Goal: Task Accomplishment & Management: Manage account settings

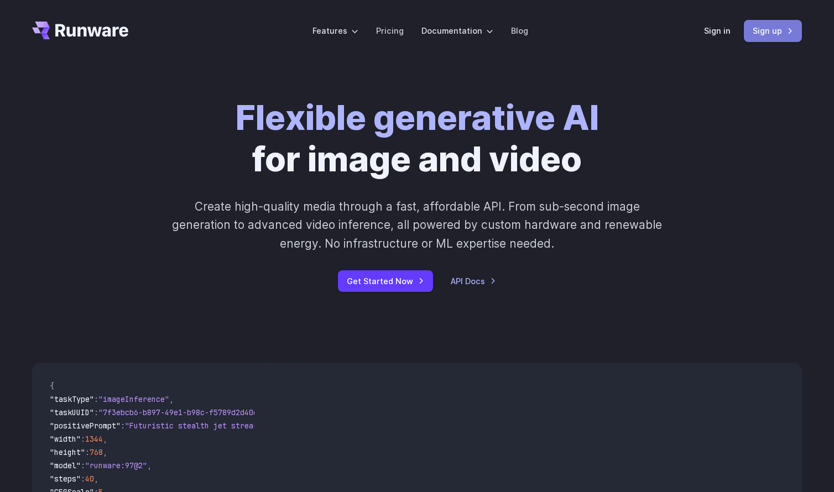
click at [751, 34] on link "Sign up" at bounding box center [773, 31] width 58 height 22
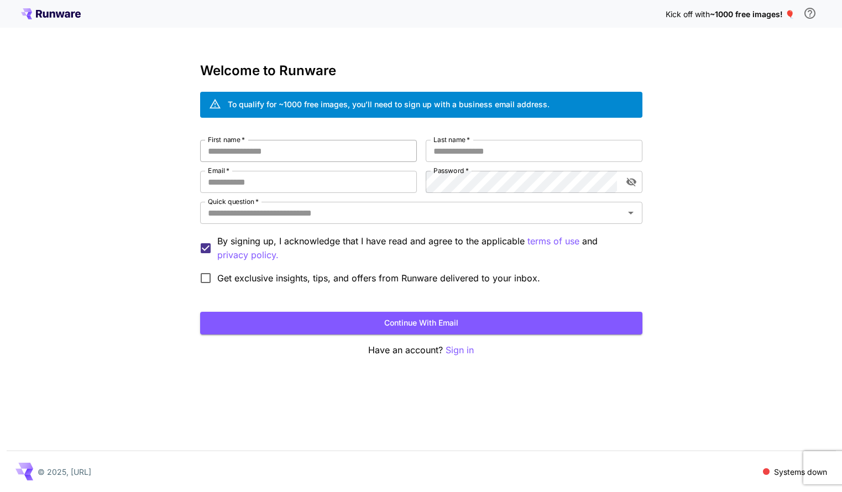
click at [261, 143] on input "First name   *" at bounding box center [308, 151] width 217 height 22
click at [341, 155] on input "****" at bounding box center [308, 151] width 217 height 22
type input "****"
type input "******"
paste input "**********"
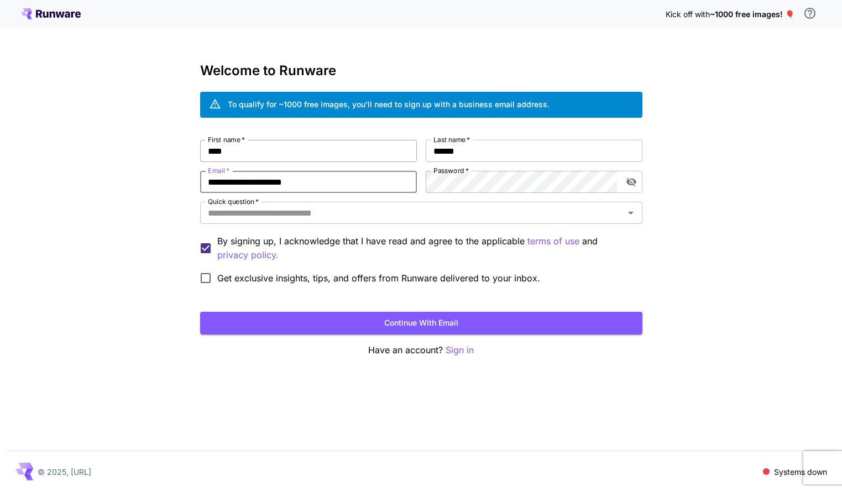
type input "**********"
click at [288, 217] on input "Quick question   *" at bounding box center [413, 212] width 418 height 15
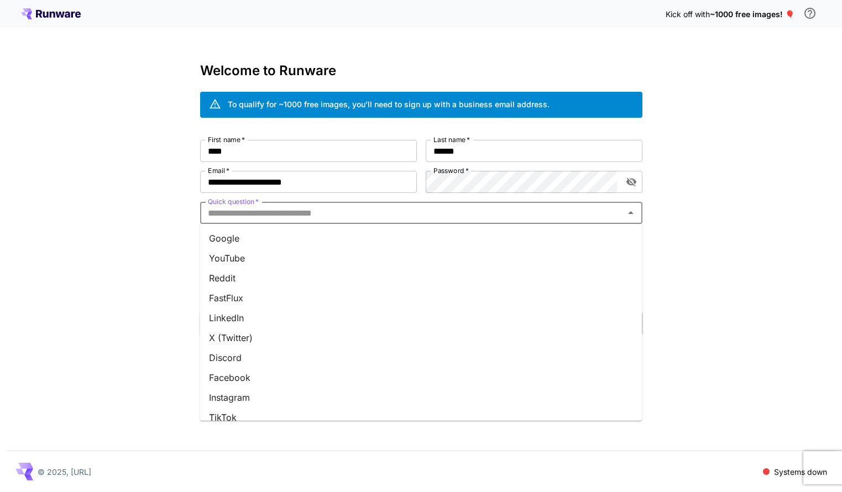
click at [277, 253] on li "YouTube" at bounding box center [421, 258] width 443 height 20
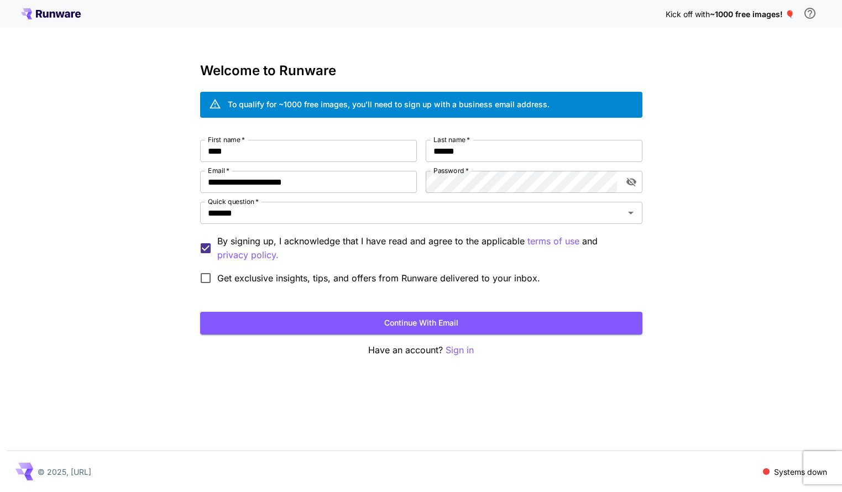
click at [232, 280] on span "Get exclusive insights, tips, and offers from Runware delivered to your inbox." at bounding box center [378, 278] width 323 height 13
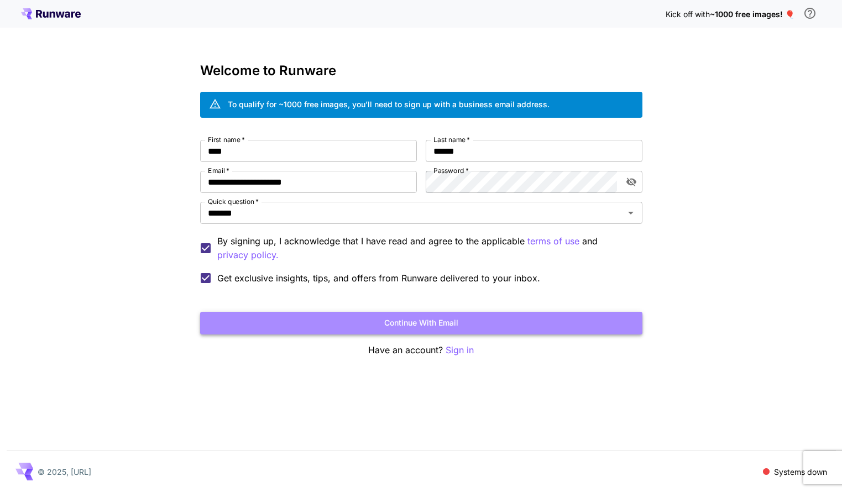
click at [305, 332] on button "Continue with email" at bounding box center [421, 323] width 443 height 23
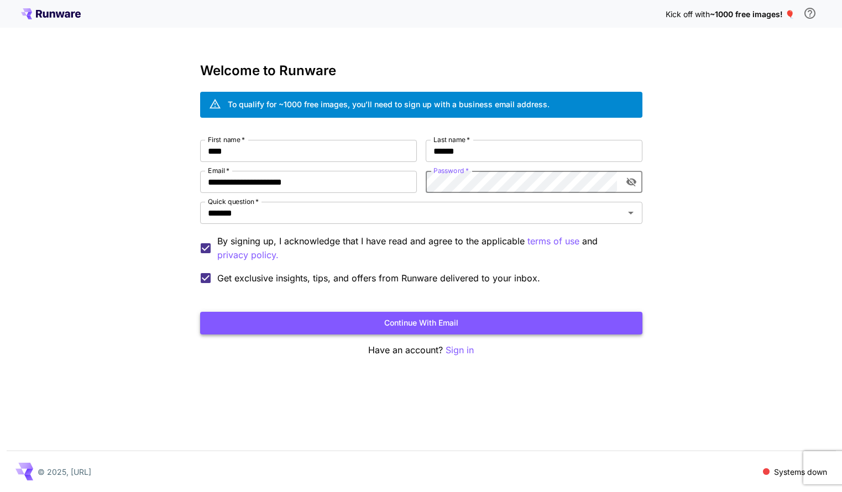
click at [487, 313] on button "Continue with email" at bounding box center [421, 323] width 443 height 23
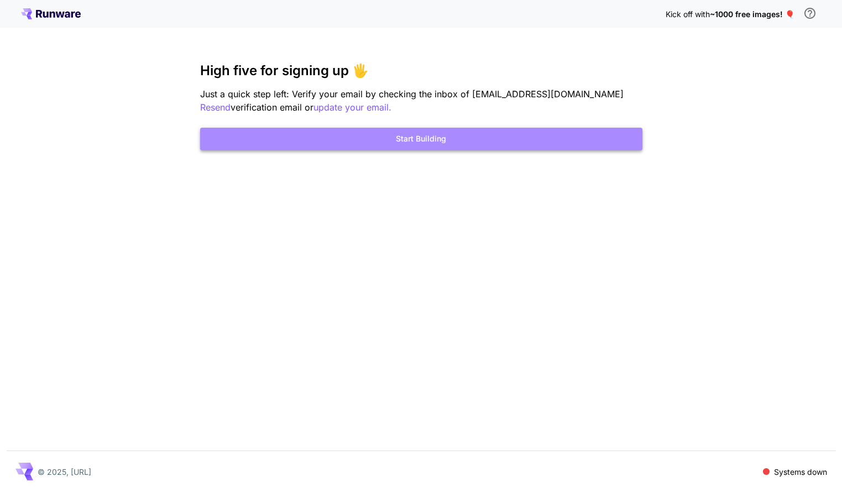
click at [538, 139] on button "Start Building" at bounding box center [421, 139] width 443 height 23
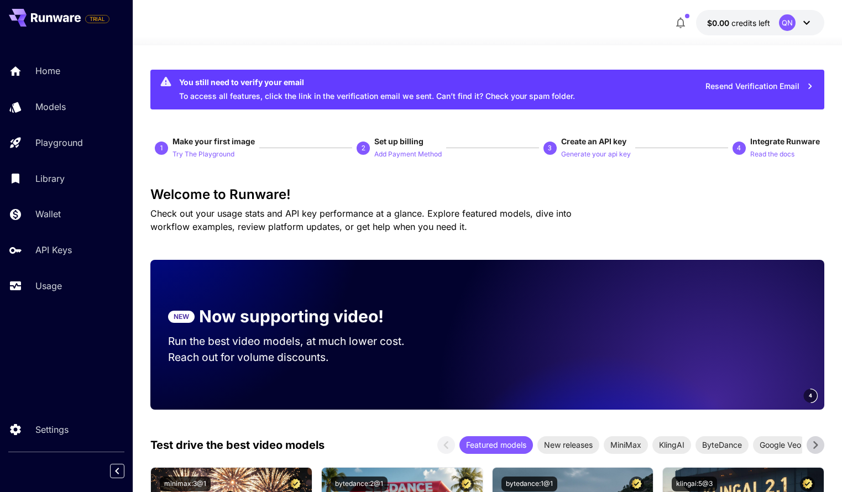
click at [68, 268] on div "Home Models Playground Library Wallet API Keys Usage" at bounding box center [66, 179] width 133 height 242
click at [43, 246] on p "API Keys" at bounding box center [56, 249] width 37 height 13
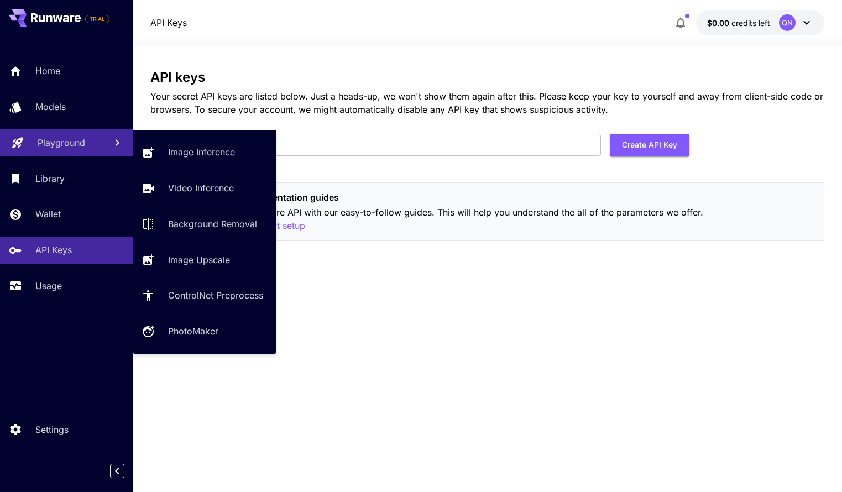
click at [64, 143] on p "Playground" at bounding box center [62, 142] width 48 height 13
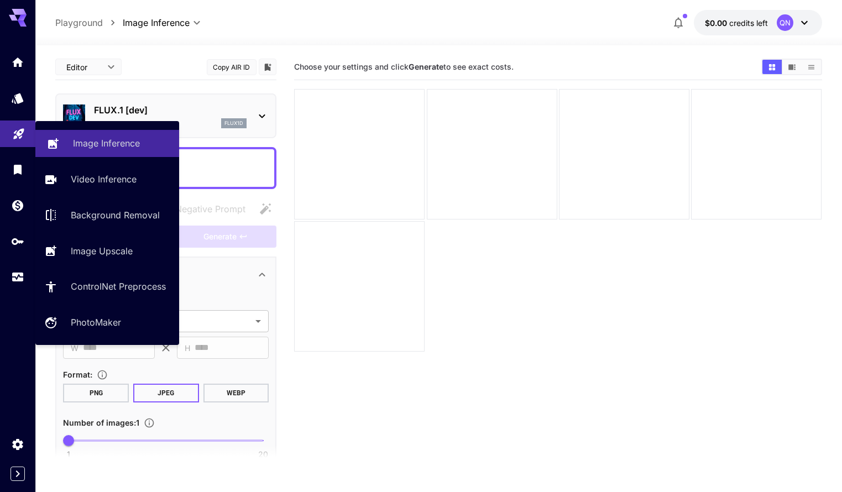
click at [112, 149] on p "Image Inference" at bounding box center [106, 143] width 67 height 13
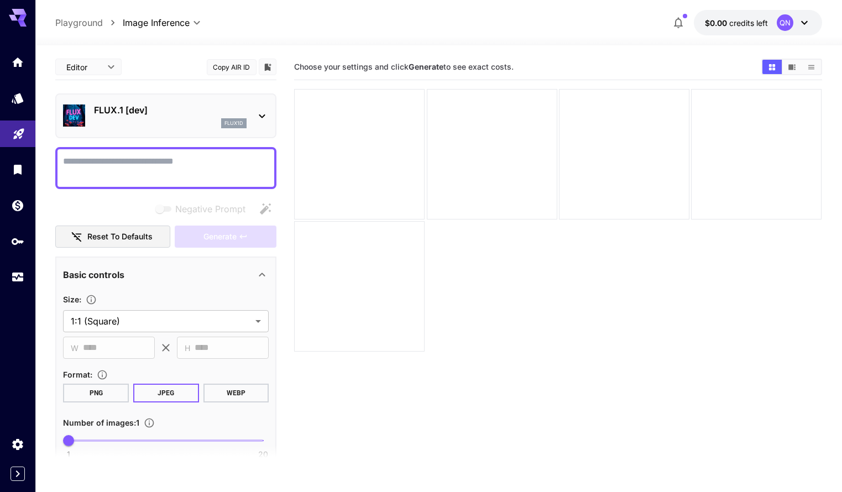
click at [200, 119] on div "flux1d" at bounding box center [170, 123] width 153 height 10
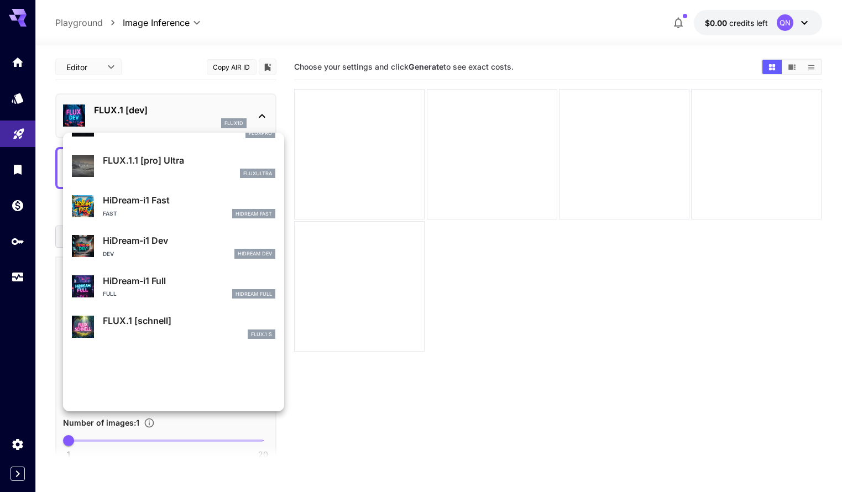
scroll to position [855, 0]
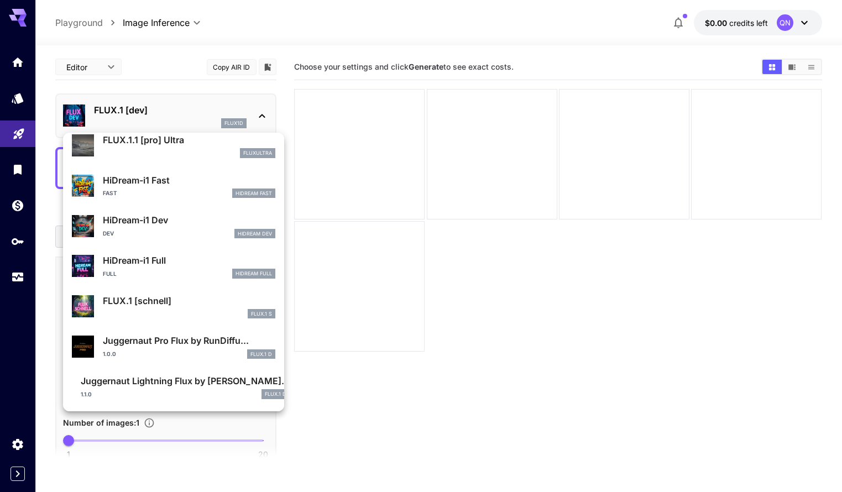
click at [19, 245] on div at bounding box center [421, 246] width 842 height 492
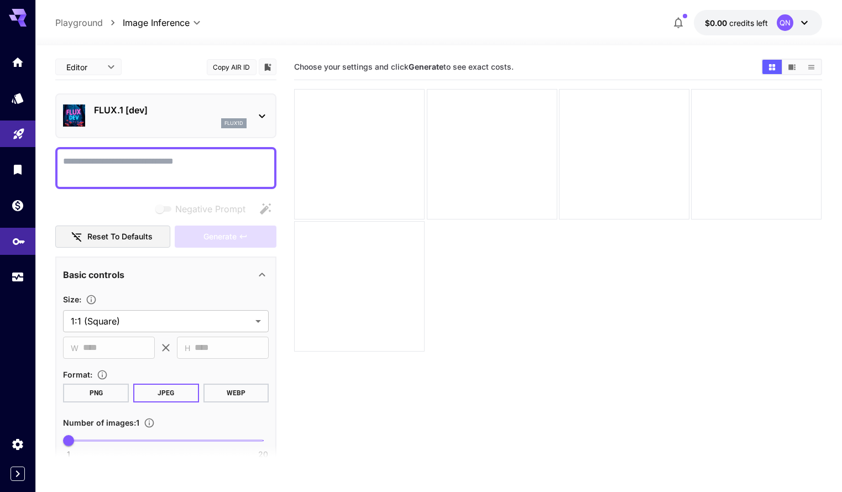
click at [24, 241] on icon "API Keys" at bounding box center [18, 238] width 13 height 13
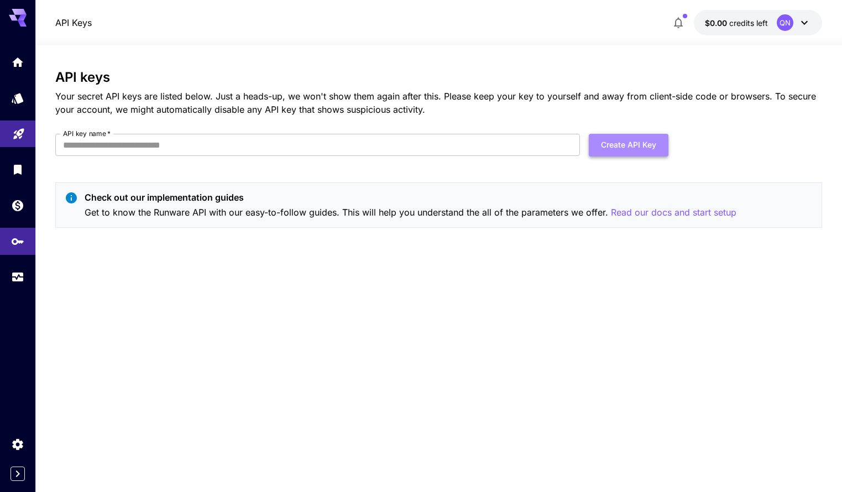
click at [652, 148] on button "Create API Key" at bounding box center [629, 145] width 80 height 23
click at [355, 153] on input "API key name   *" at bounding box center [317, 145] width 525 height 22
type input "****"
click at [629, 132] on div "API keys Your secret API keys are listed below. Just a heads-up, we won't show …" at bounding box center [438, 153] width 767 height 167
click at [626, 142] on button "Create API Key" at bounding box center [629, 145] width 80 height 23
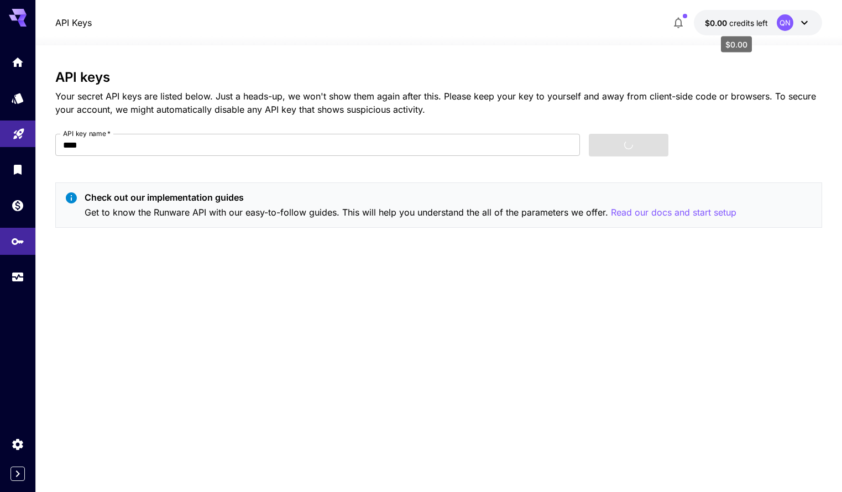
click at [756, 25] on span "credits left" at bounding box center [749, 22] width 39 height 9
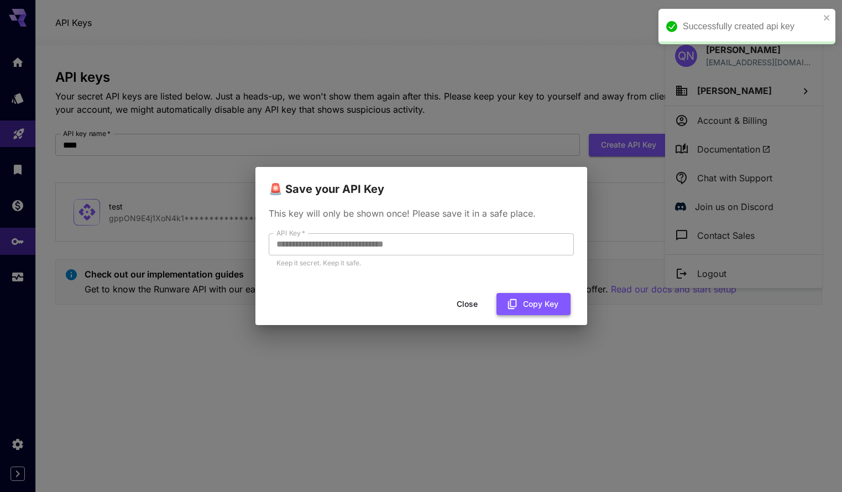
click at [514, 304] on icon "button" at bounding box center [513, 304] width 12 height 12
click at [472, 307] on button "Close" at bounding box center [476, 304] width 50 height 23
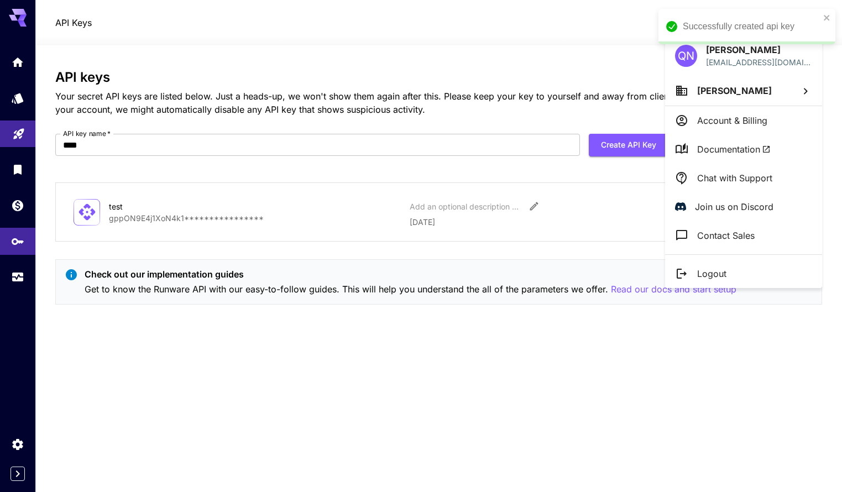
click at [825, 25] on div "Successfully created api key" at bounding box center [747, 26] width 177 height 35
click at [14, 275] on div at bounding box center [421, 246] width 842 height 492
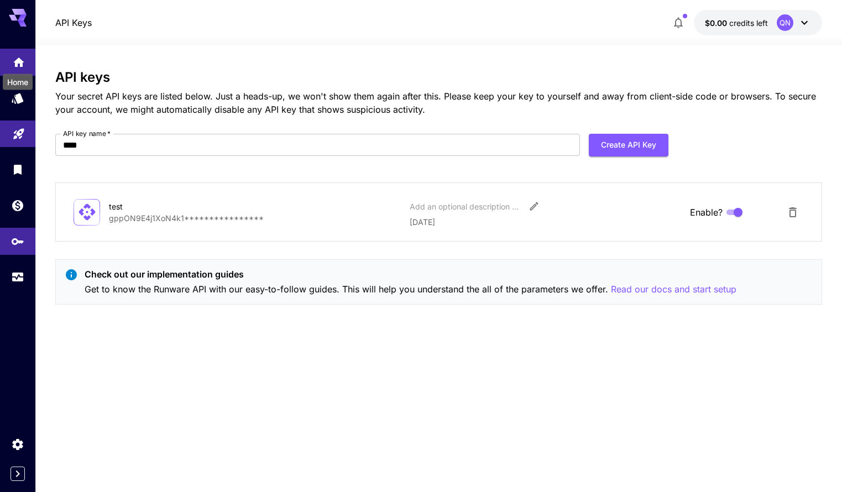
click at [15, 60] on icon "Home" at bounding box center [18, 59] width 11 height 9
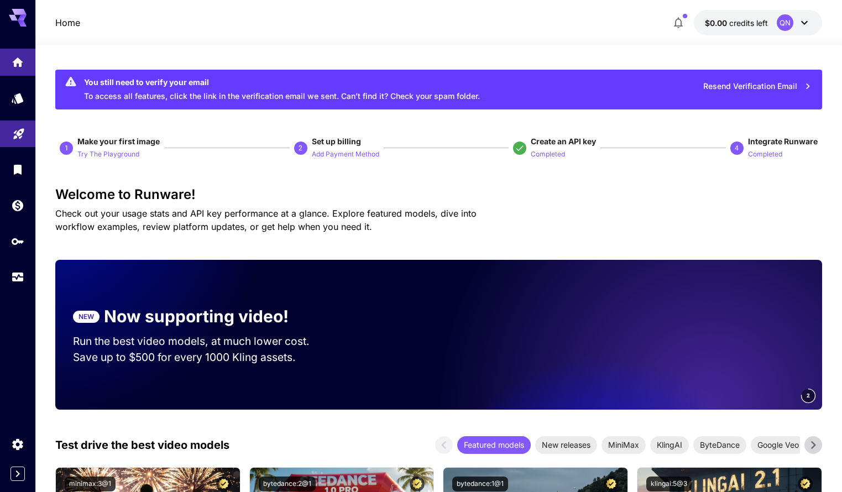
click at [309, 144] on span "2" at bounding box center [303, 148] width 18 height 13
click at [321, 154] on p "Add Payment Method" at bounding box center [345, 154] width 67 height 11
